Goal: Find specific page/section: Find specific page/section

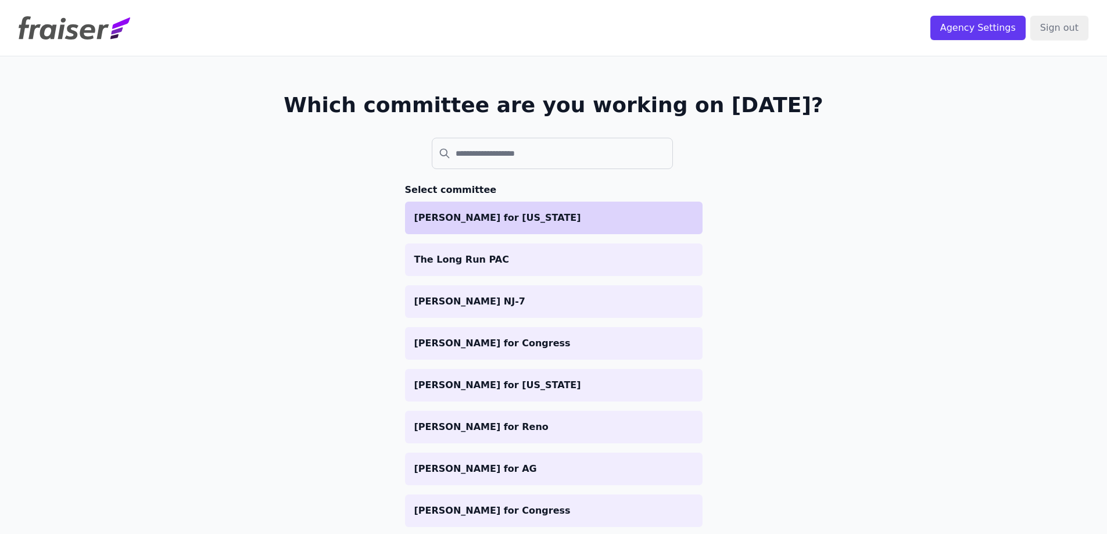
click at [507, 221] on p "[PERSON_NAME] for [US_STATE]" at bounding box center [553, 218] width 279 height 14
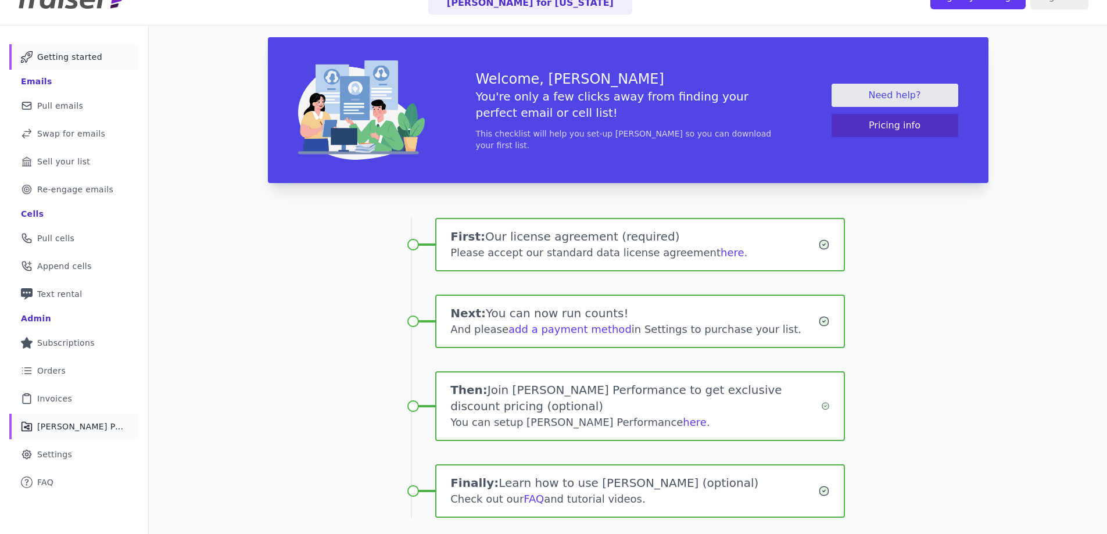
scroll to position [89, 0]
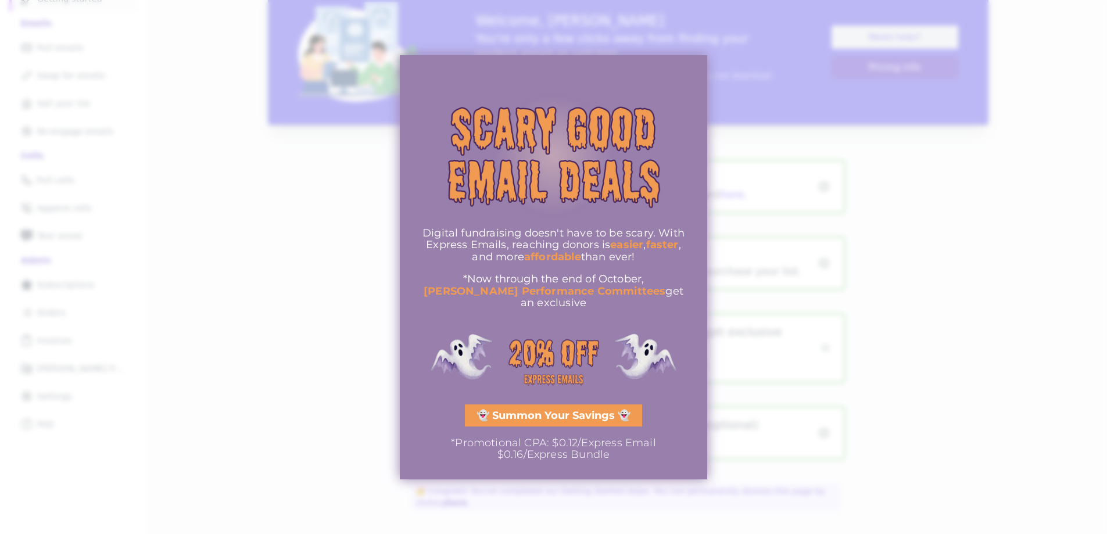
click at [315, 350] on div at bounding box center [553, 267] width 1107 height 534
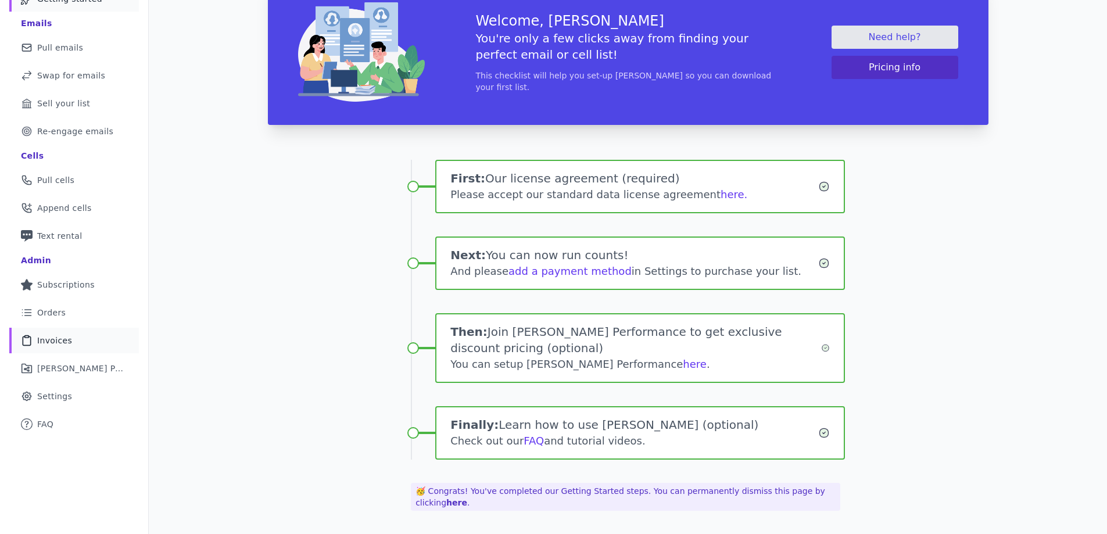
click at [83, 346] on link "Clipboard Icon Outline of a clipboard Invoices" at bounding box center [74, 341] width 130 height 26
